Goal: Task Accomplishment & Management: Manage account settings

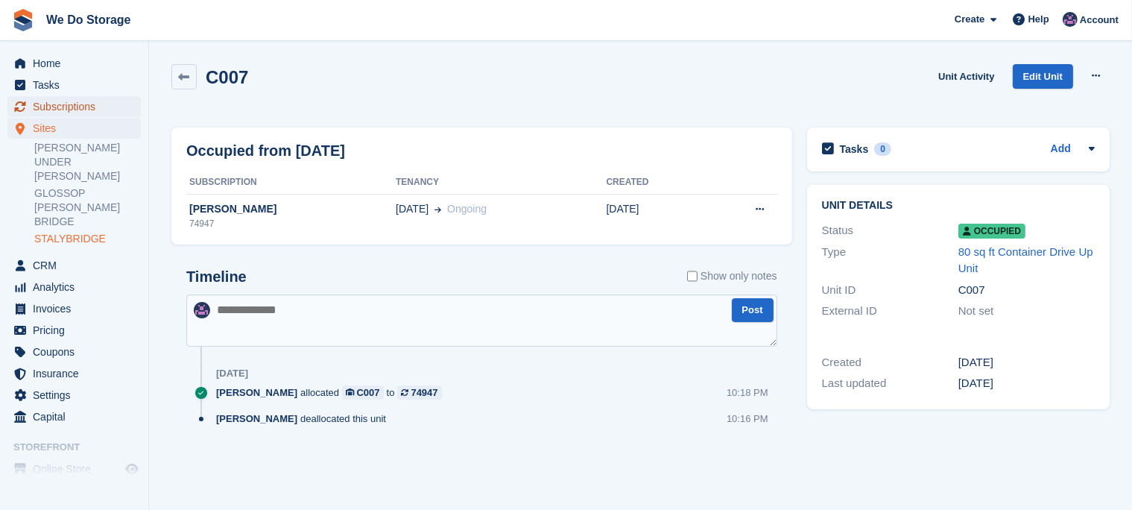
click at [80, 106] on span "Subscriptions" at bounding box center [77, 106] width 89 height 21
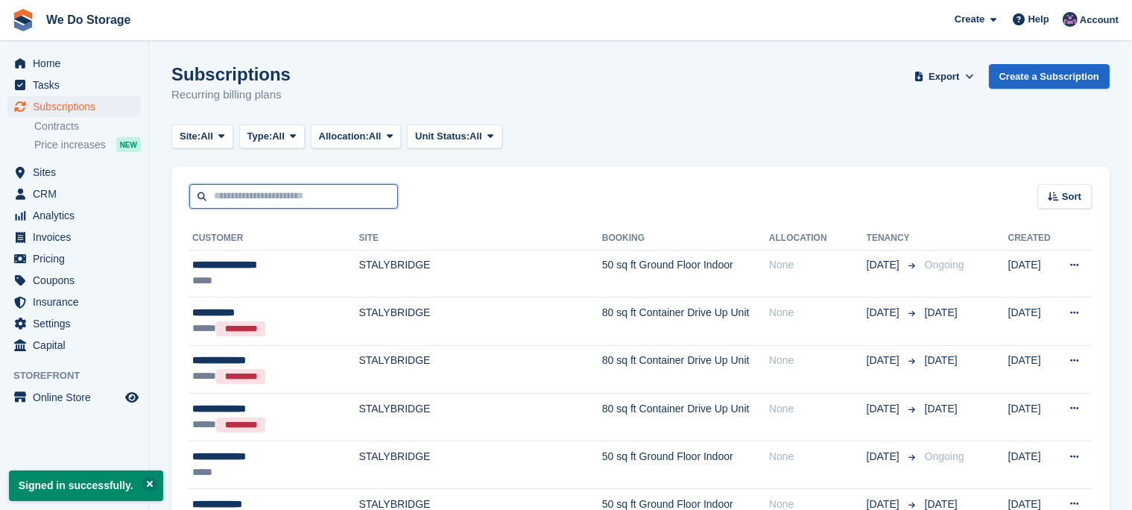
click at [308, 201] on input "text" at bounding box center [293, 196] width 209 height 25
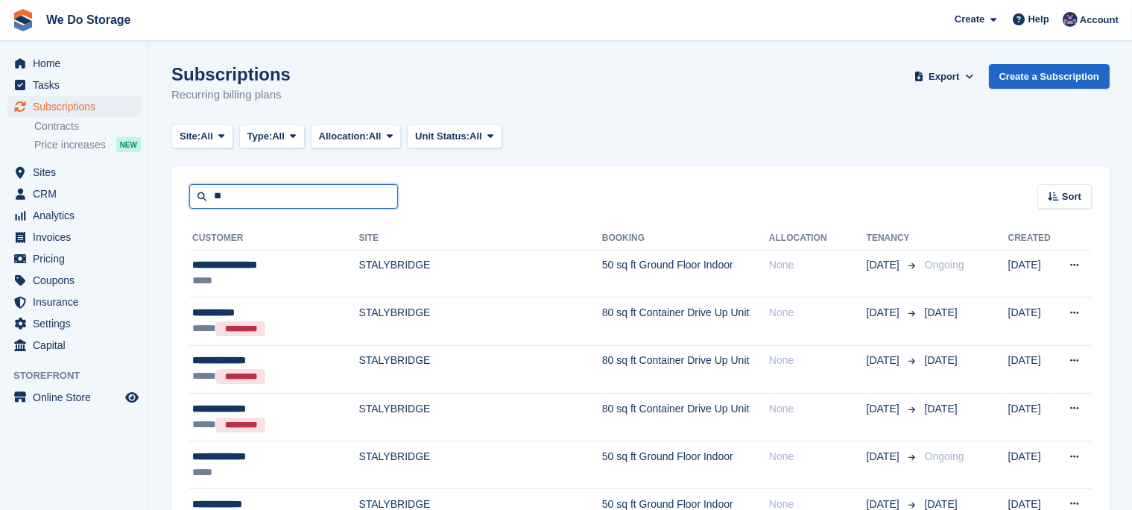
type input "*"
type input "*******"
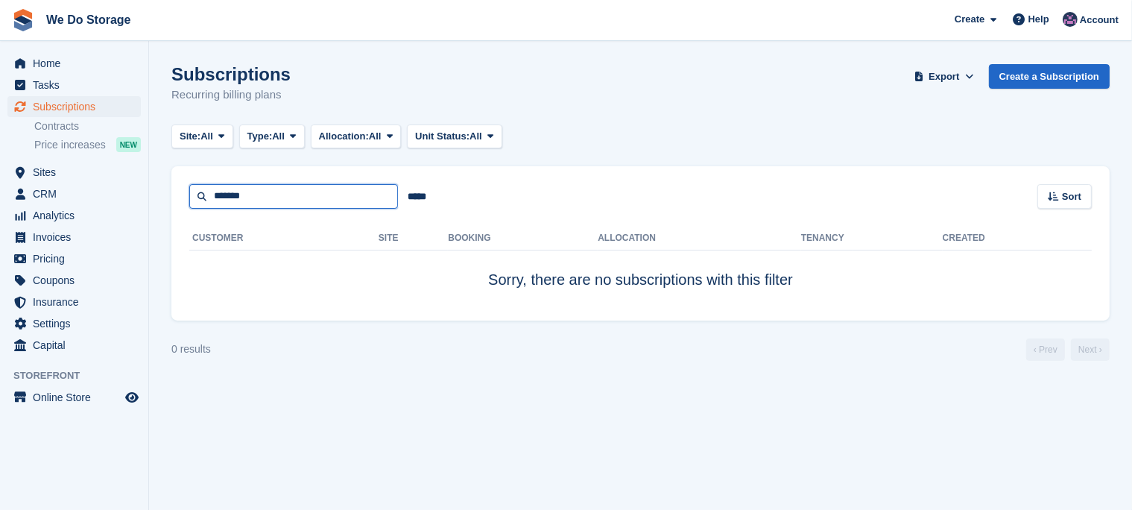
click at [261, 197] on input "*******" at bounding box center [293, 196] width 209 height 25
type input "*"
click at [77, 110] on span "Subscriptions" at bounding box center [77, 106] width 89 height 21
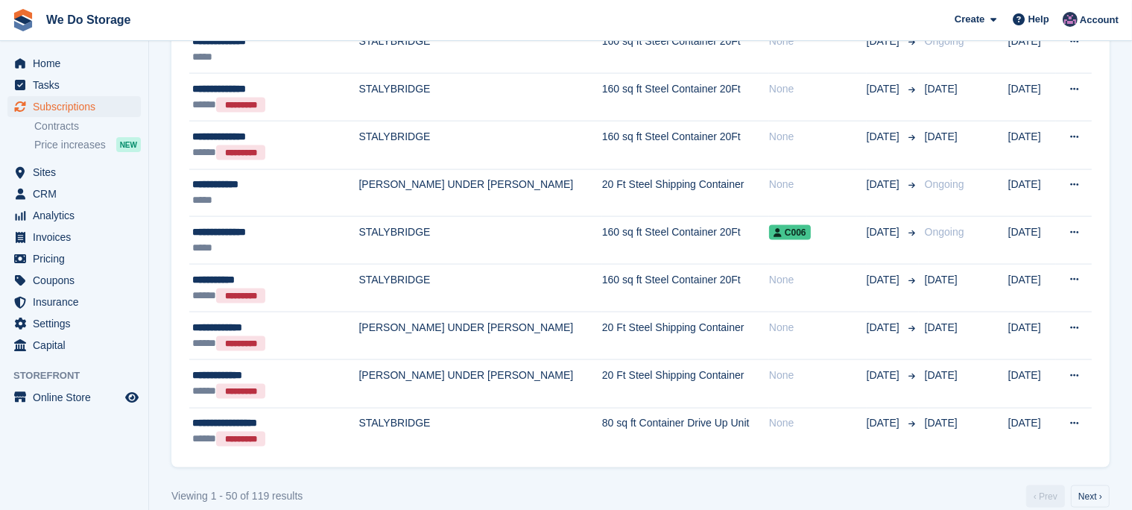
scroll to position [2190, 0]
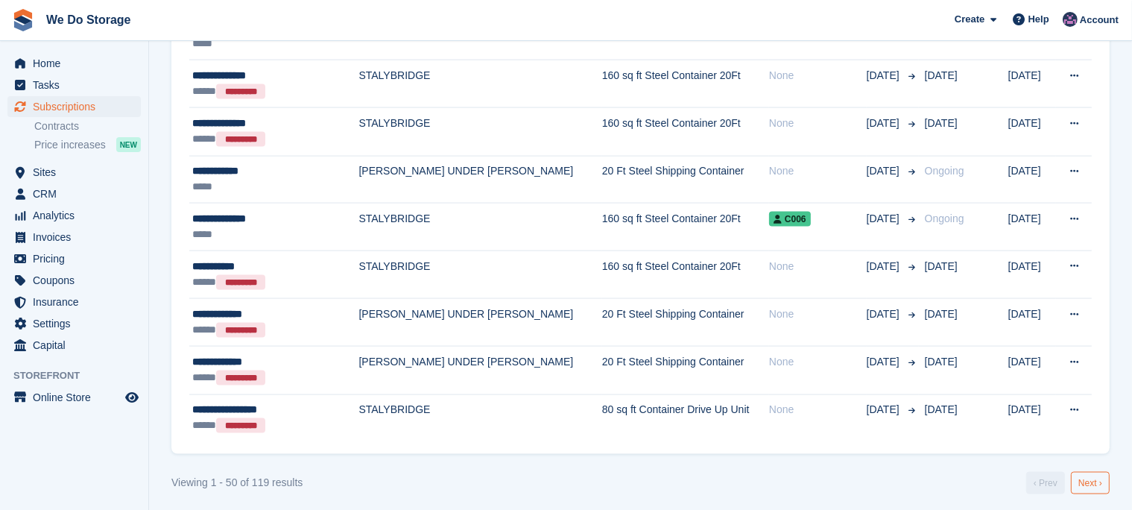
click at [1091, 474] on link "Next ›" at bounding box center [1089, 483] width 39 height 22
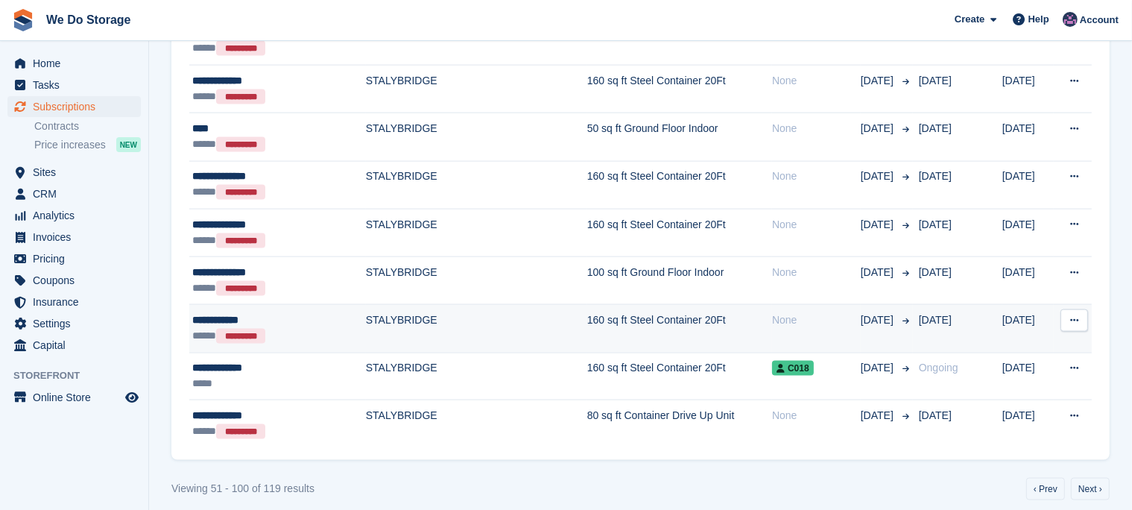
click at [1082, 341] on td "View customer Cancelled This subscription has already been cancelled." at bounding box center [1072, 329] width 38 height 48
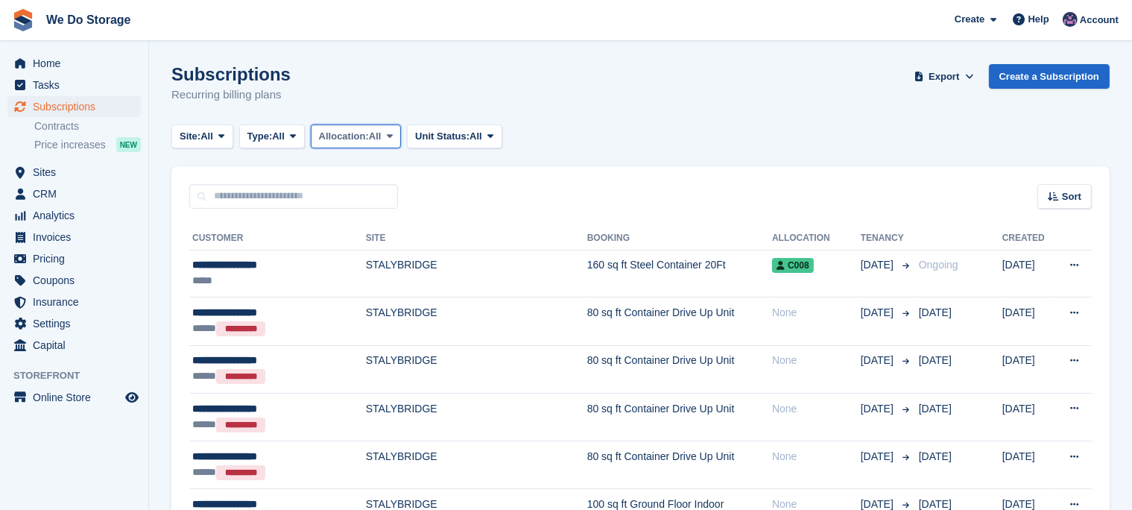
click at [393, 136] on icon at bounding box center [390, 136] width 6 height 10
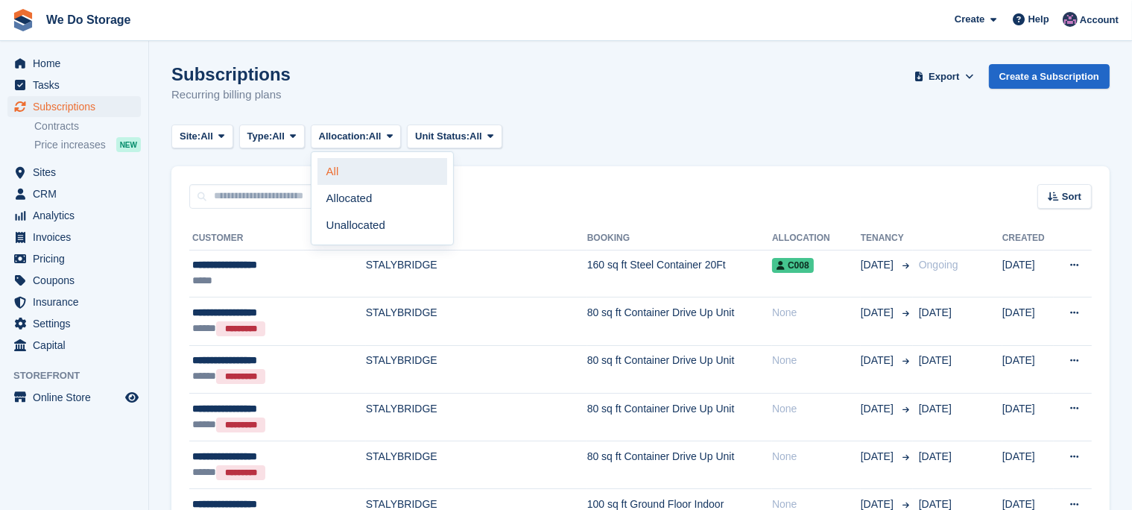
click at [338, 174] on link "All" at bounding box center [382, 171] width 130 height 27
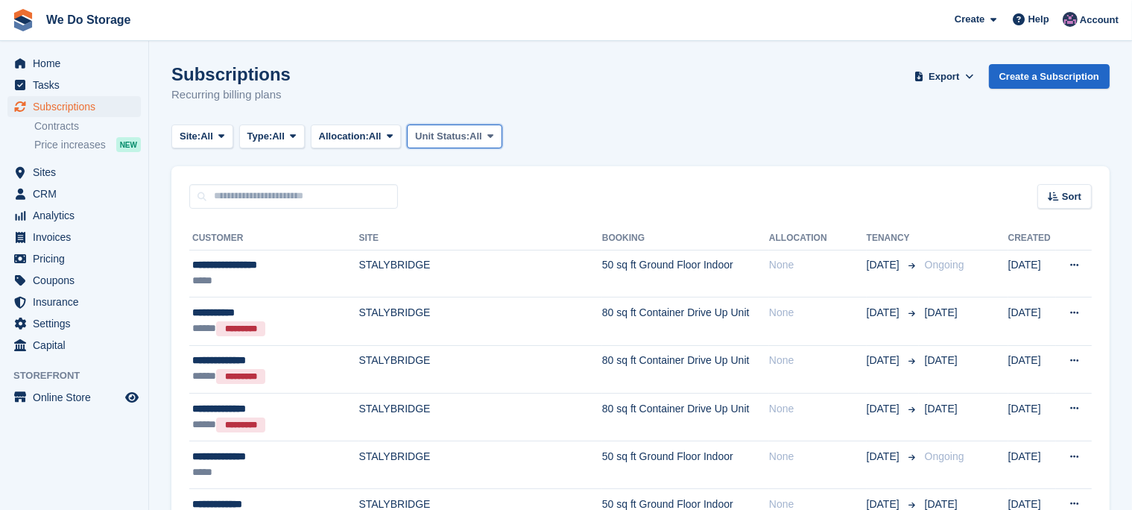
click at [493, 140] on icon at bounding box center [490, 136] width 6 height 10
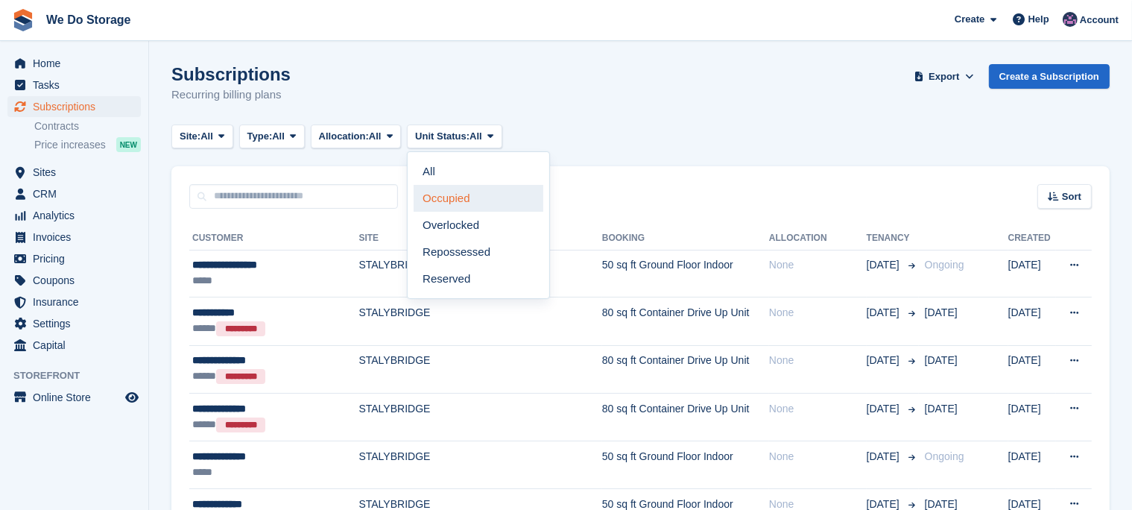
click at [452, 200] on link "Occupied" at bounding box center [478, 198] width 130 height 27
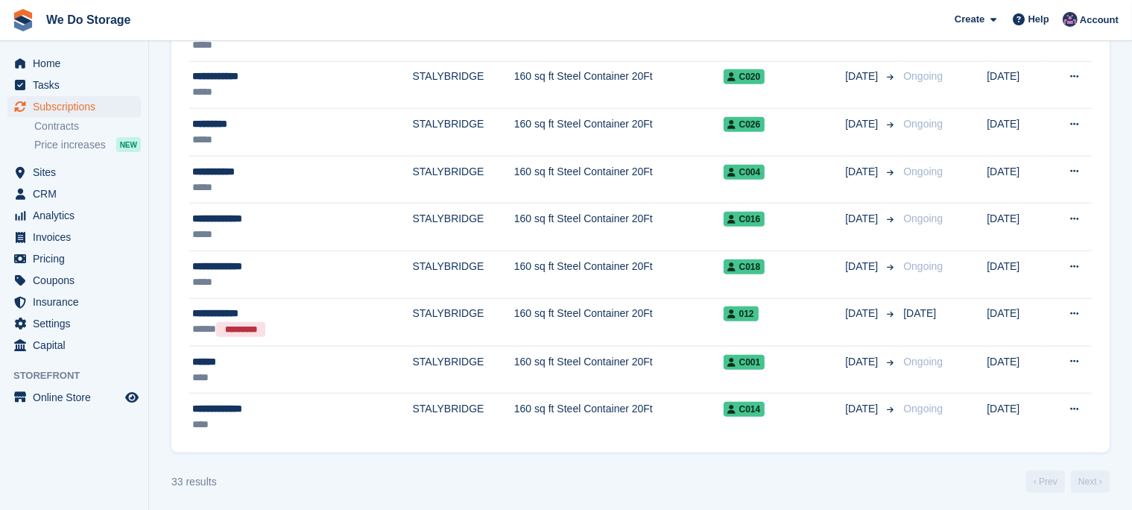
scroll to position [773, 0]
